Goal: Task Accomplishment & Management: Manage account settings

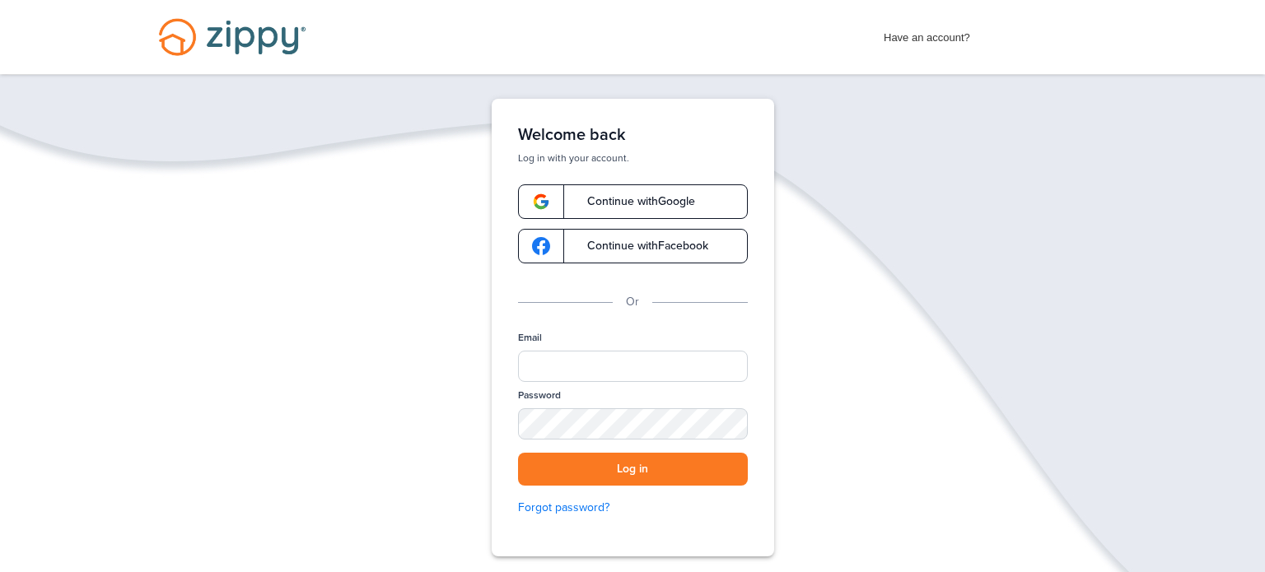
click at [646, 201] on span "Continue with Google" at bounding box center [633, 202] width 124 height 12
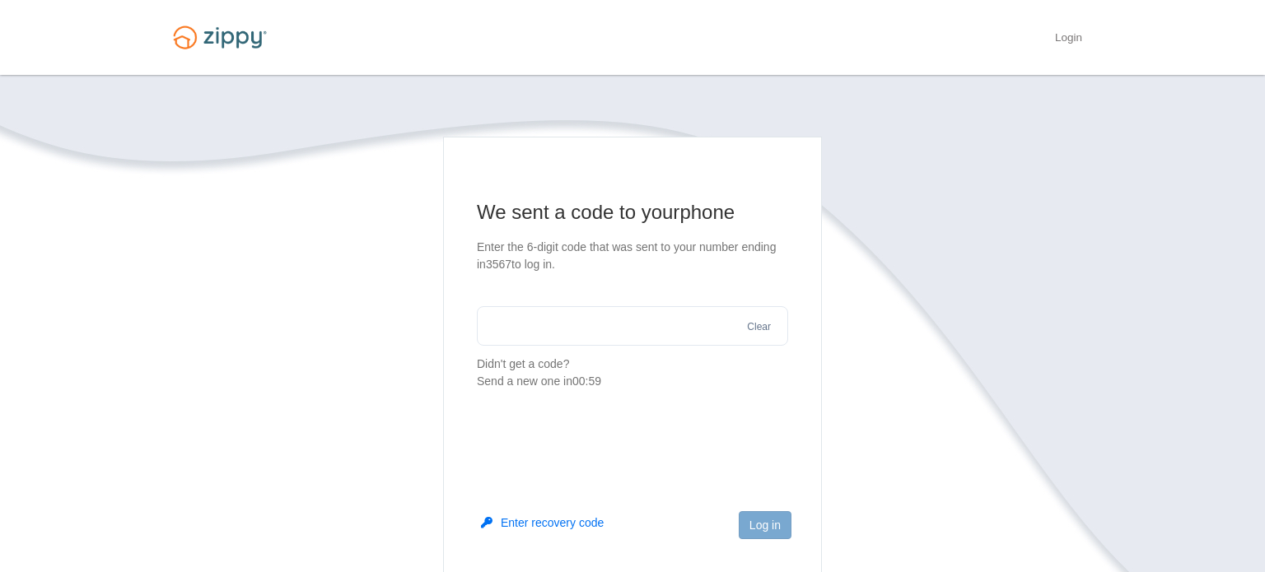
click at [681, 318] on input "text" at bounding box center [632, 326] width 311 height 40
type input "******"
